Goal: Information Seeking & Learning: Learn about a topic

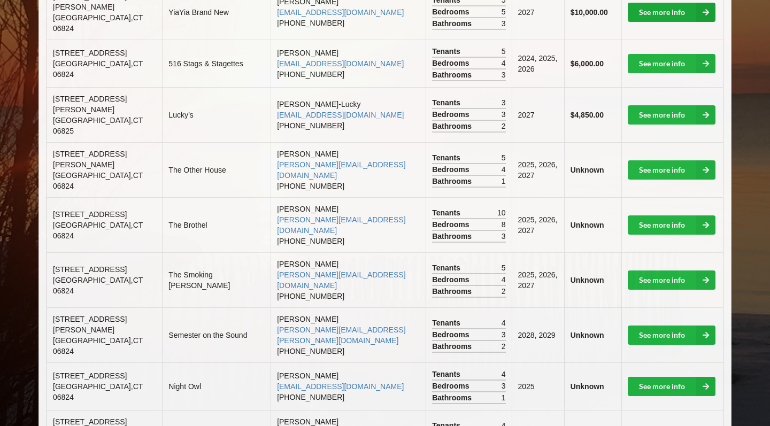
scroll to position [160, 0]
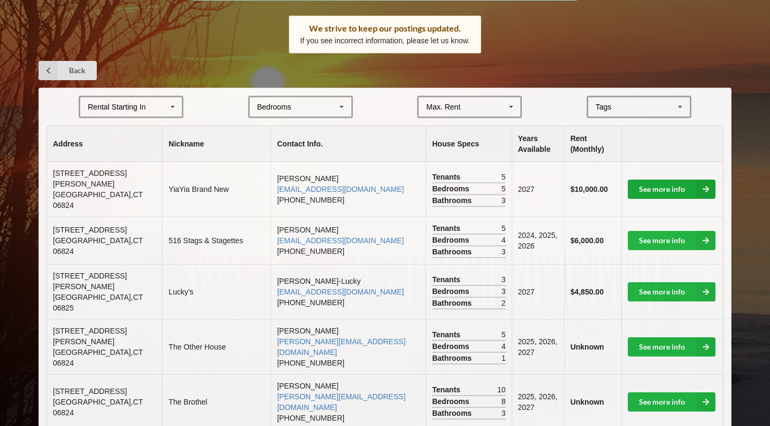
click at [681, 182] on link "See more info" at bounding box center [672, 189] width 88 height 19
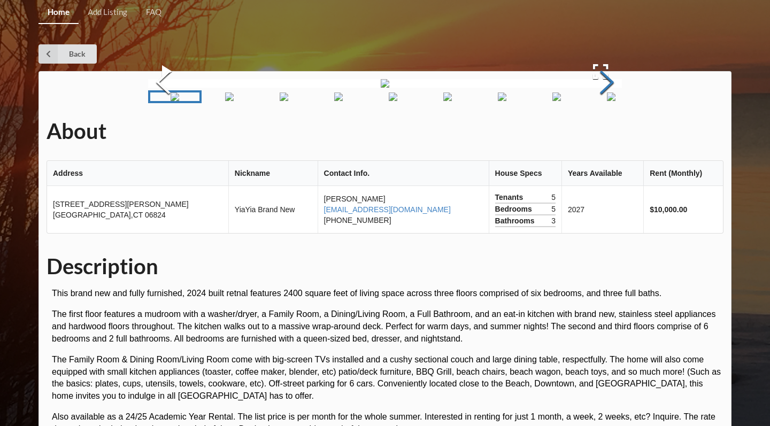
click at [612, 132] on button "Next Slide" at bounding box center [607, 83] width 30 height 97
click at [609, 132] on button "Next Slide" at bounding box center [607, 83] width 30 height 97
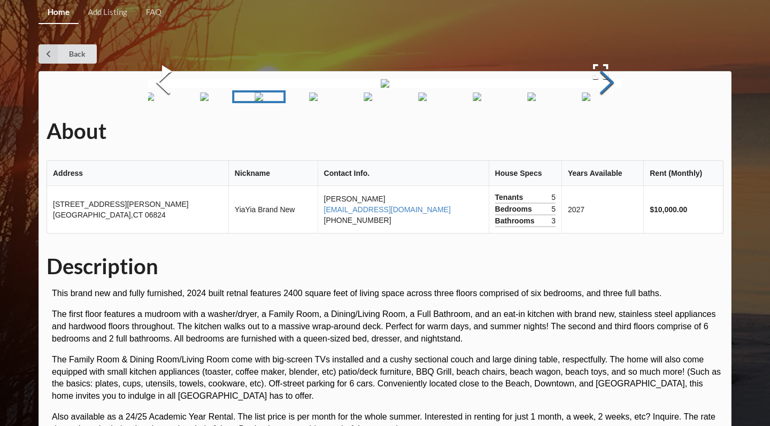
click at [609, 132] on button "Next Slide" at bounding box center [607, 83] width 30 height 97
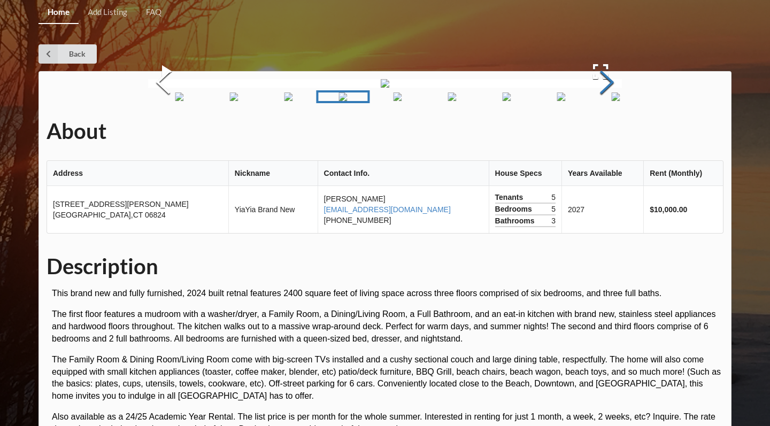
click at [609, 132] on button "Next Slide" at bounding box center [607, 83] width 30 height 97
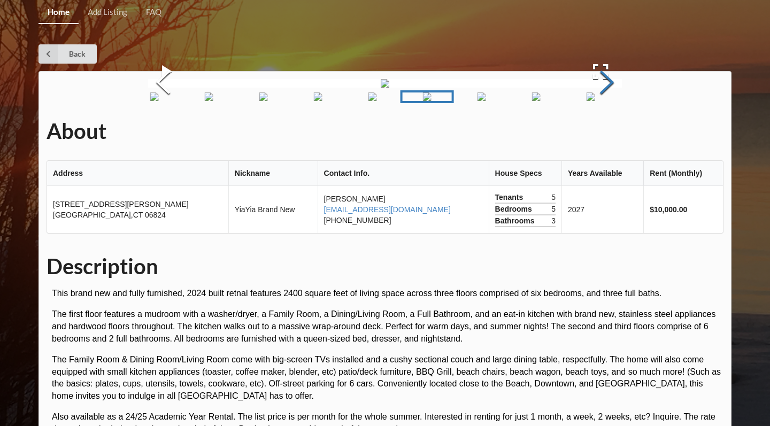
click at [609, 132] on button "Next Slide" at bounding box center [607, 83] width 30 height 97
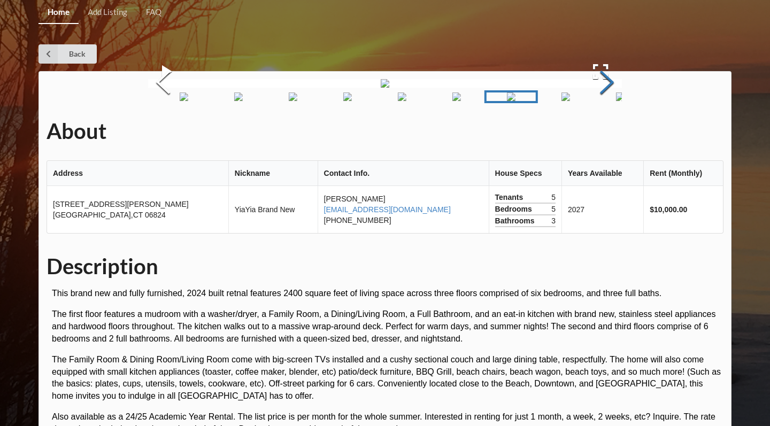
click at [609, 132] on button "Next Slide" at bounding box center [607, 83] width 30 height 97
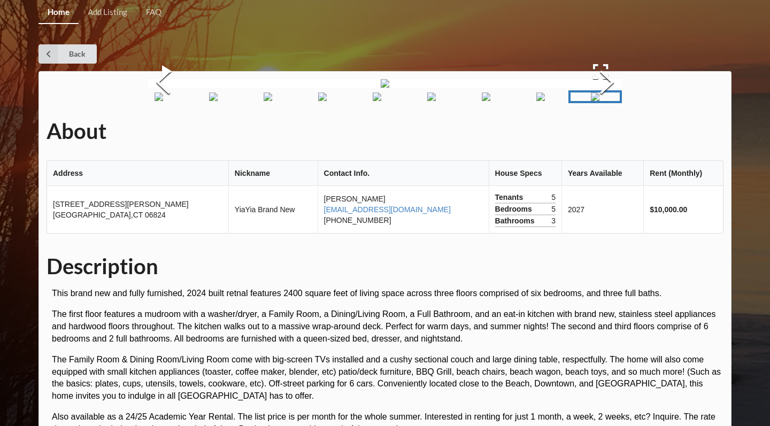
click at [50, 52] on icon at bounding box center [47, 53] width 19 height 19
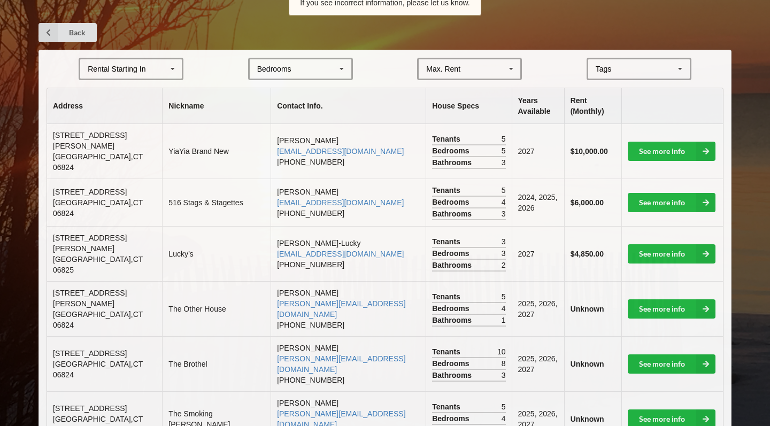
scroll to position [259, 0]
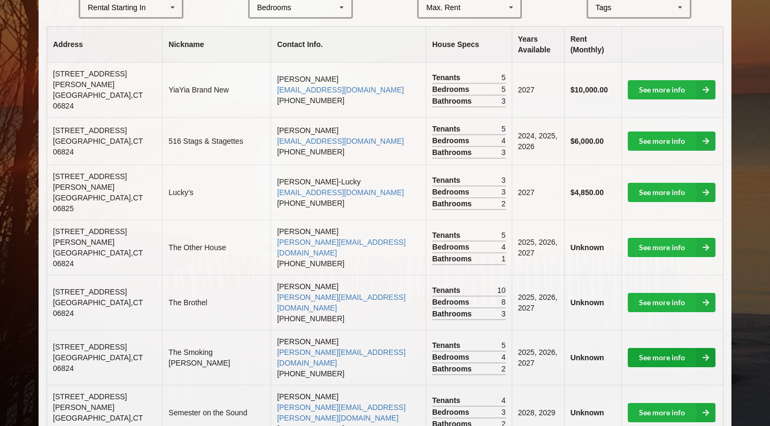
click at [658, 348] on link "See more info" at bounding box center [672, 357] width 88 height 19
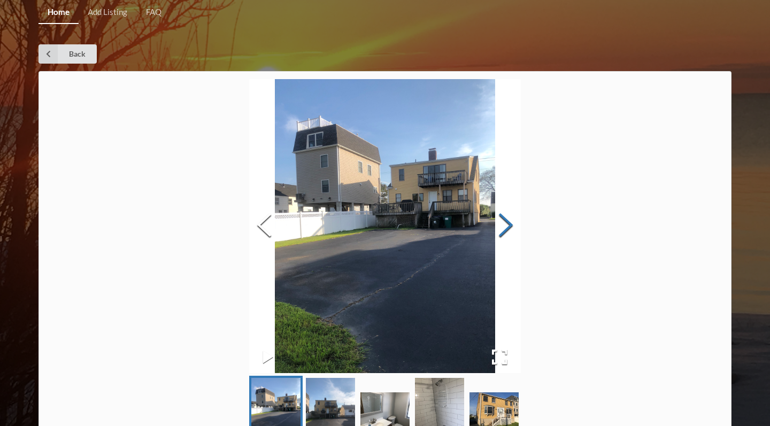
click at [521, 206] on button "Next Slide" at bounding box center [506, 226] width 30 height 97
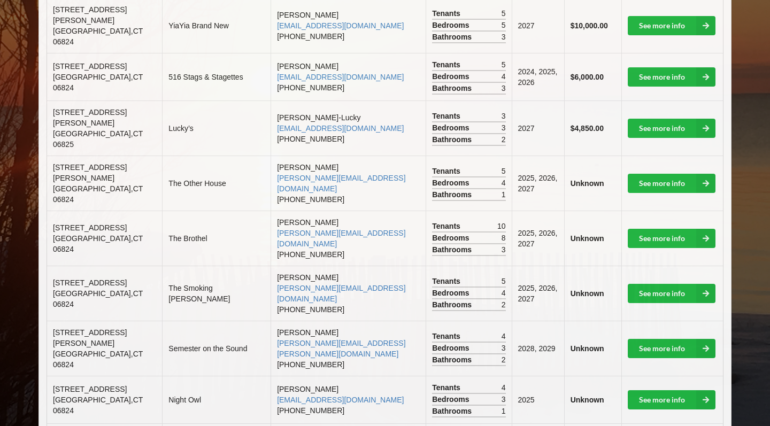
scroll to position [328, 0]
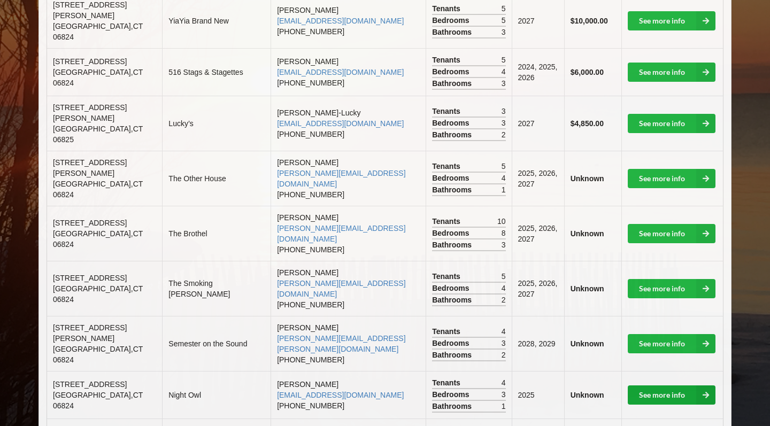
click at [658, 385] on link "See more info" at bounding box center [672, 394] width 88 height 19
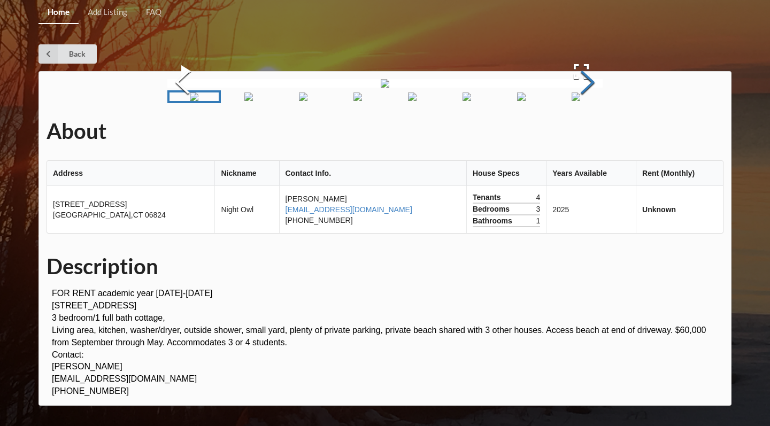
click at [603, 132] on button "Next Slide" at bounding box center [588, 83] width 30 height 97
click at [63, 56] on link "Back" at bounding box center [67, 53] width 58 height 19
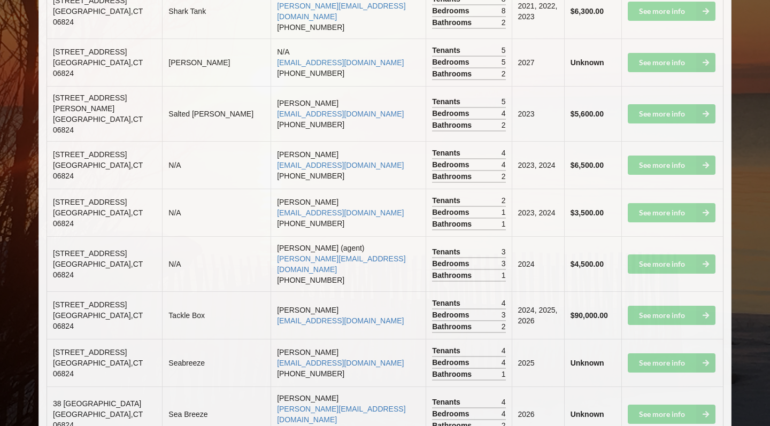
scroll to position [1901, 0]
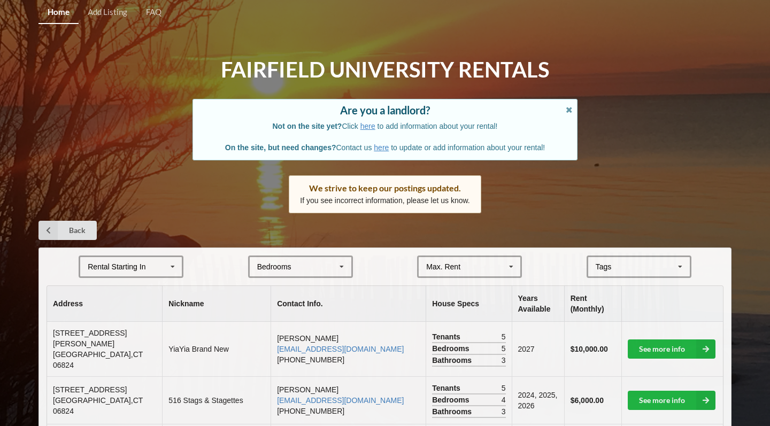
scroll to position [328, 0]
